Goal: Find specific page/section: Find specific page/section

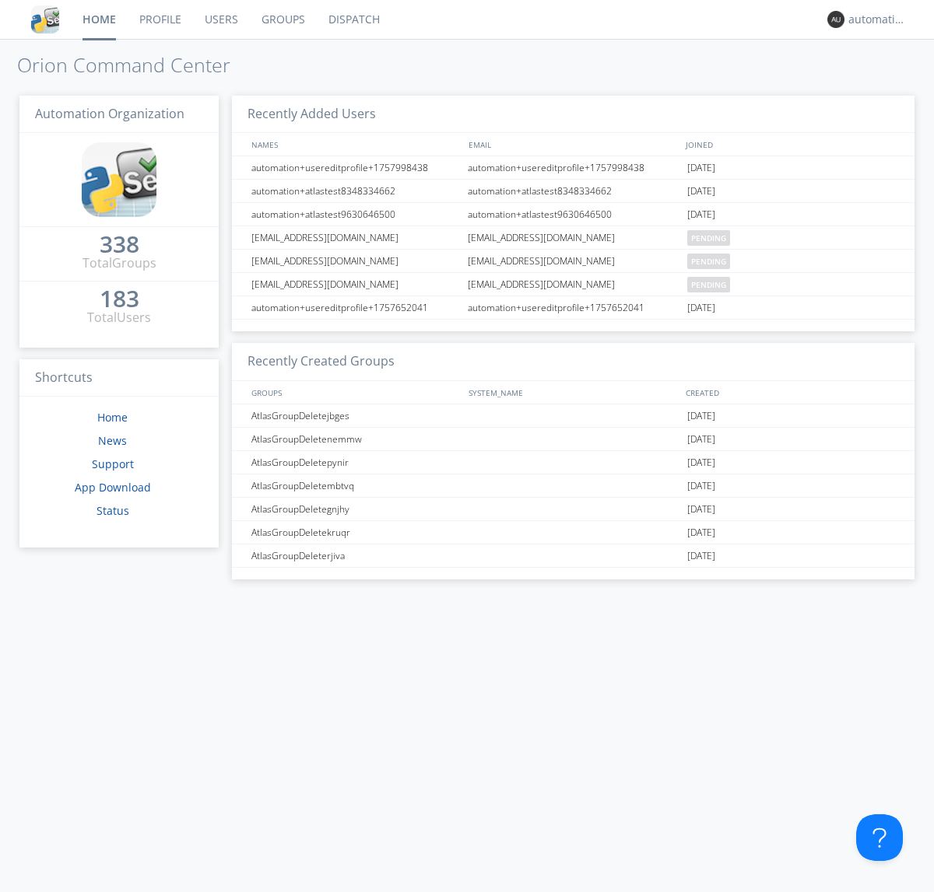
click at [352, 19] on link "Dispatch" at bounding box center [354, 19] width 75 height 39
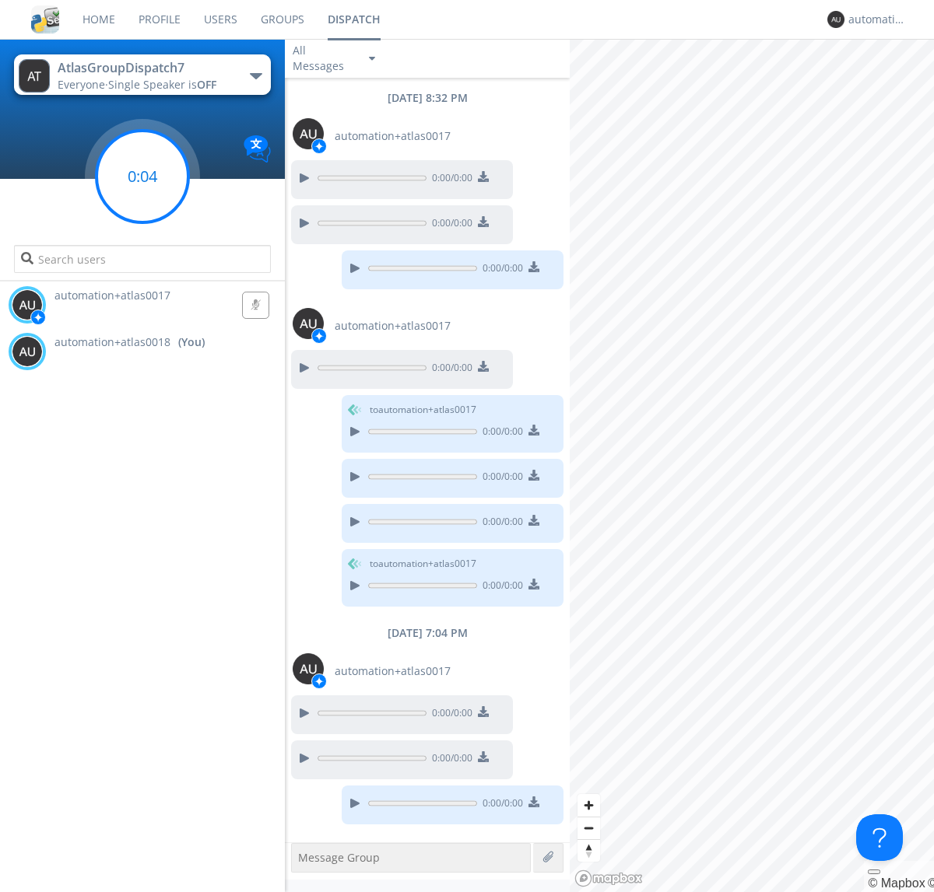
click at [142, 177] on g at bounding box center [142, 177] width 92 height 92
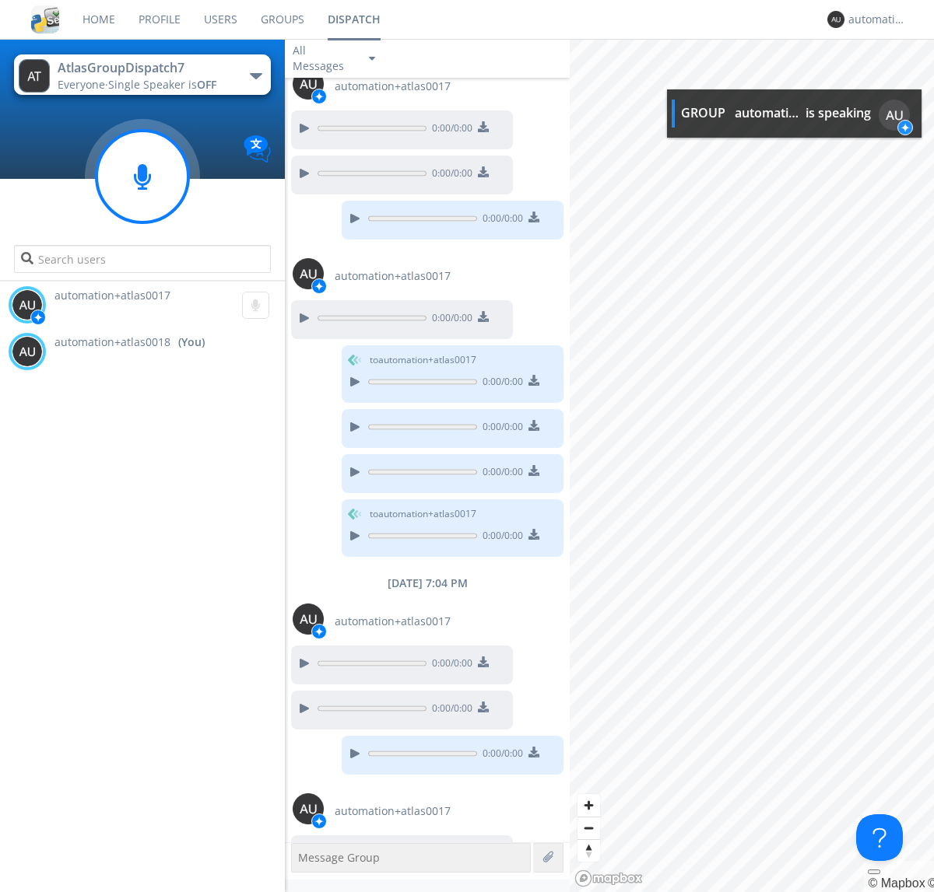
scroll to position [88, 0]
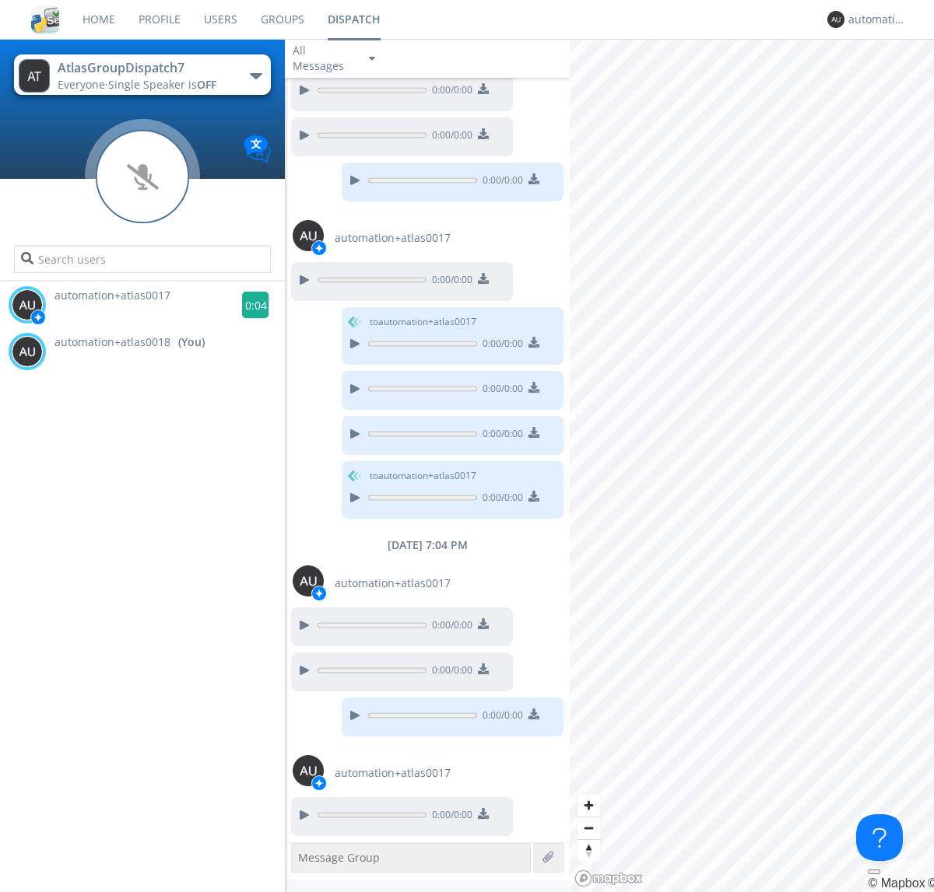
click at [249, 305] on g at bounding box center [255, 305] width 27 height 27
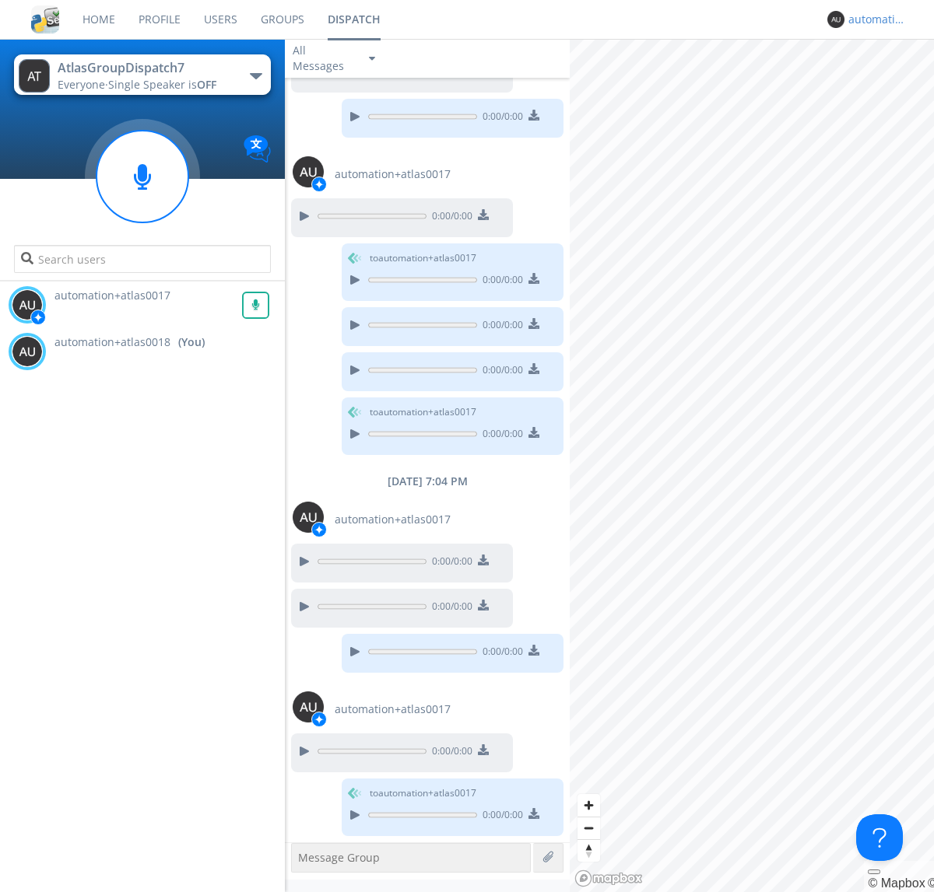
click at [873, 19] on div "automation+atlas0018" at bounding box center [877, 20] width 58 height 16
